Goal: Task Accomplishment & Management: Manage account settings

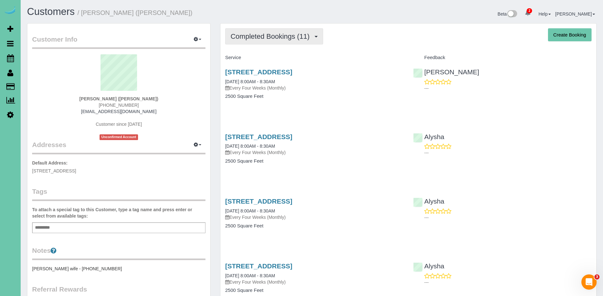
click at [299, 34] on span "Completed Bookings (11)" at bounding box center [272, 36] width 82 height 8
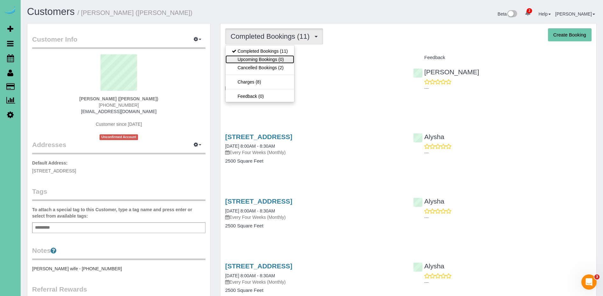
click at [283, 59] on link "Upcoming Bookings (0)" at bounding box center [259, 59] width 69 height 8
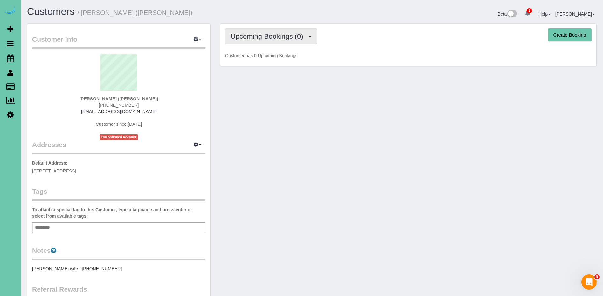
click at [282, 40] on span "Upcoming Bookings (0)" at bounding box center [269, 36] width 76 height 8
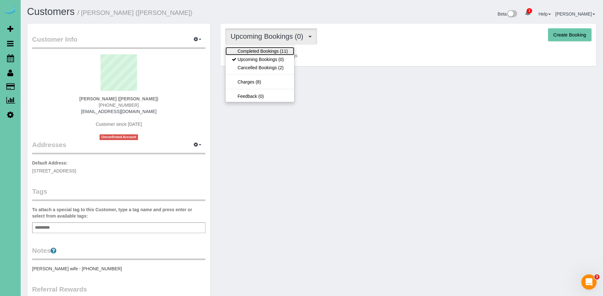
click at [269, 50] on link "Completed Bookings (11)" at bounding box center [259, 51] width 69 height 8
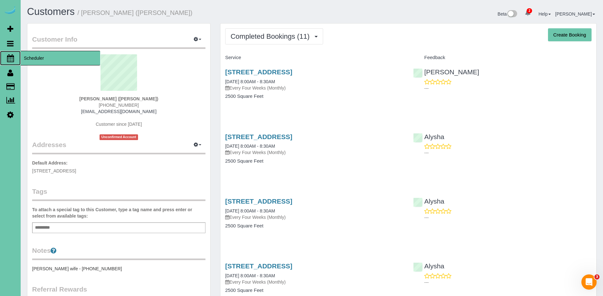
click at [47, 62] on span "Scheduler" at bounding box center [61, 58] width 80 height 15
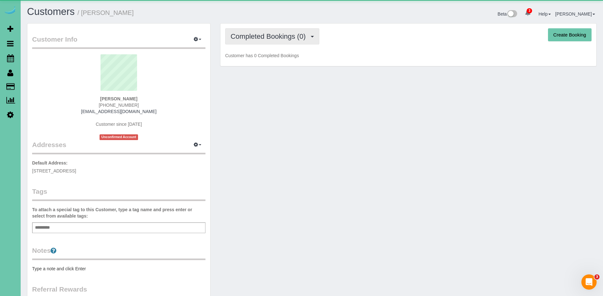
click at [256, 35] on span "Completed Bookings (0)" at bounding box center [270, 36] width 78 height 8
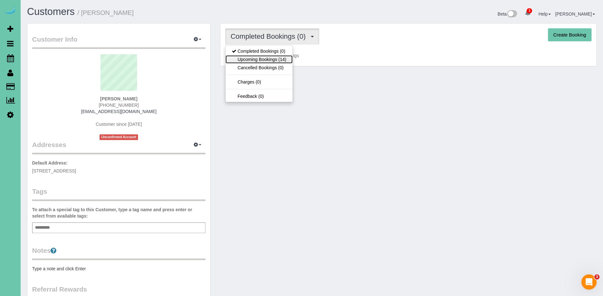
click at [276, 59] on link "Upcoming Bookings (14)" at bounding box center [258, 59] width 67 height 8
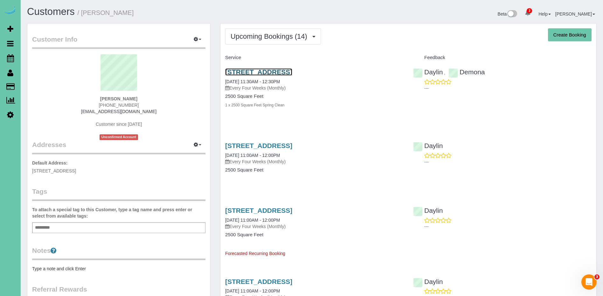
click at [292, 72] on link "12611 S 83rd St, Papillion, NE 68046" at bounding box center [258, 71] width 67 height 7
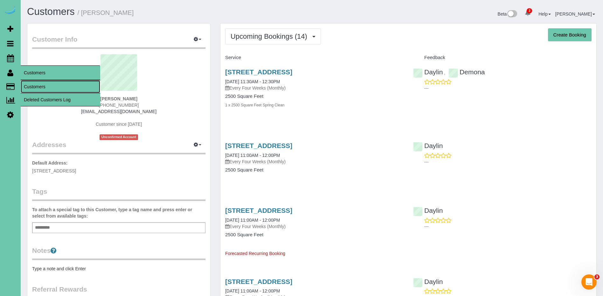
click at [37, 86] on link "Customers" at bounding box center [61, 86] width 80 height 13
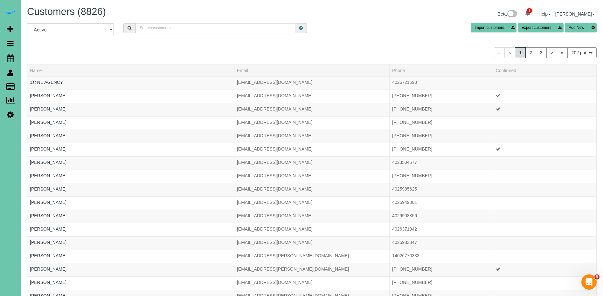
click at [160, 28] on input "text" at bounding box center [215, 28] width 160 height 10
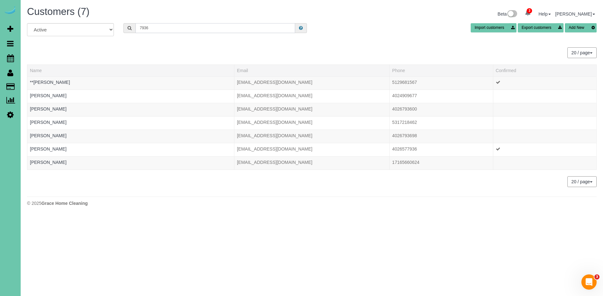
drag, startPoint x: 167, startPoint y: 29, endPoint x: 134, endPoint y: 26, distance: 32.6
click at [134, 26] on div "7936" at bounding box center [214, 28] width 183 height 10
type input "7936"
click at [150, 49] on div "20 / page 10 / page 20 / page 30 / page 40 / page 50 / page 100 / page" at bounding box center [312, 52] width 570 height 11
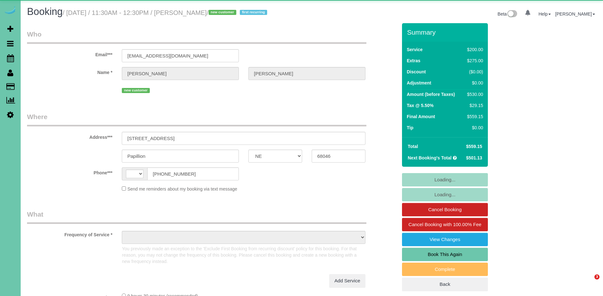
select select "NE"
select select "string:[GEOGRAPHIC_DATA]"
select select "object:671"
select select "string:fspay-5c1db4e8-b61b-4311-8897-37d21c8bf259"
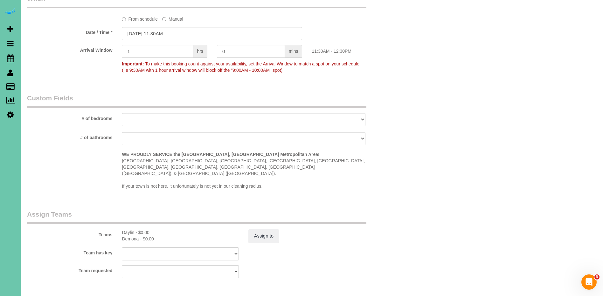
select select "object:962"
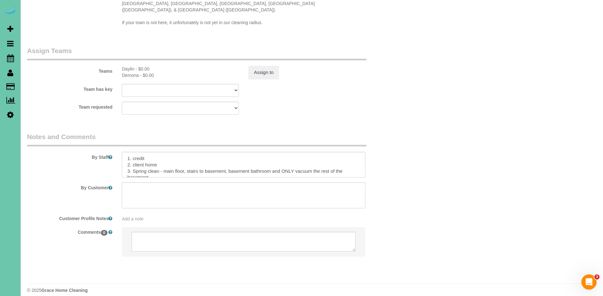
scroll to position [704, 0]
